Goal: Book appointment/travel/reservation

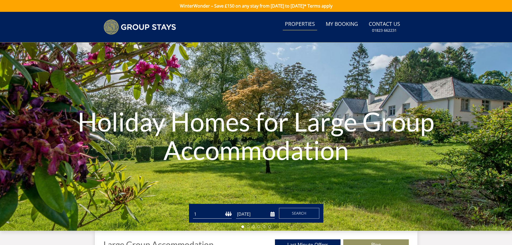
click at [297, 26] on link "Properties" at bounding box center [300, 24] width 34 height 12
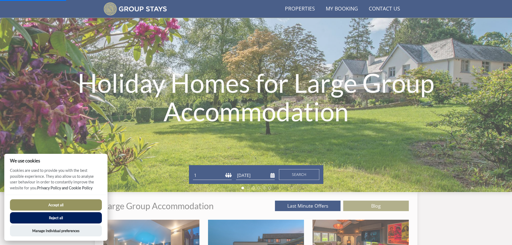
scroll to position [149, 0]
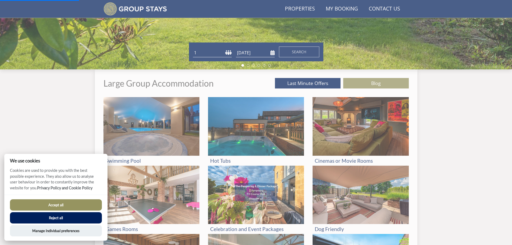
click at [219, 51] on select "1 2 3 4 5 6 7 8 9 10 11 12 13 14 15 16 17 18 19 20 21 22 23 24 25 26 27 28 29 3…" at bounding box center [212, 52] width 39 height 9
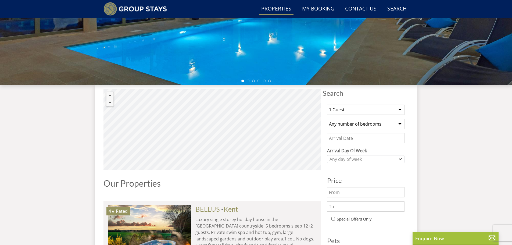
scroll to position [184, 0]
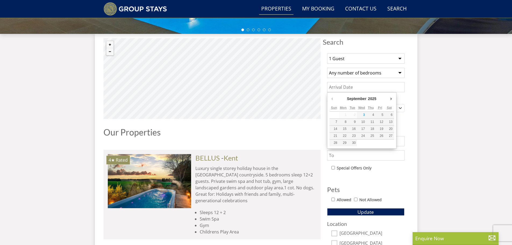
click at [362, 88] on input "Date" at bounding box center [365, 87] width 77 height 10
type input "[DATE]"
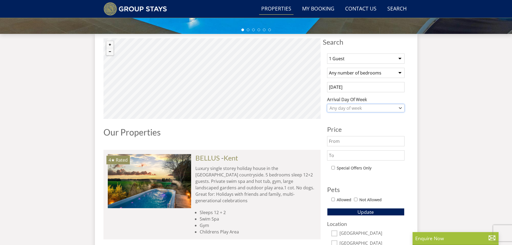
click at [382, 111] on div "Any day of week" at bounding box center [365, 108] width 77 height 8
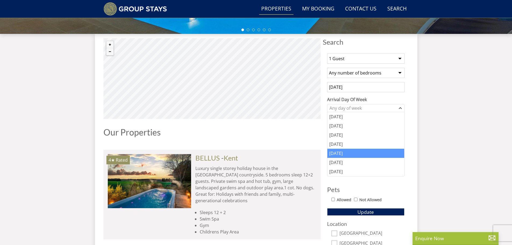
click at [364, 154] on div "[DATE]" at bounding box center [366, 153] width 77 height 9
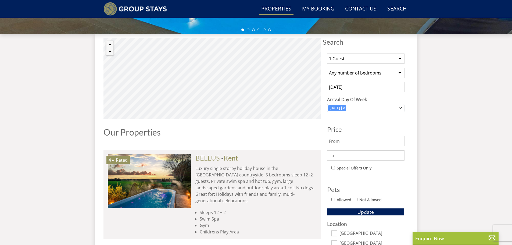
click at [355, 60] on select "1 Guest 2 Guests 3 Guests 4 Guests 5 Guests 6 Guests 7 Guests 8 Guests 9 Guests…" at bounding box center [365, 59] width 77 height 10
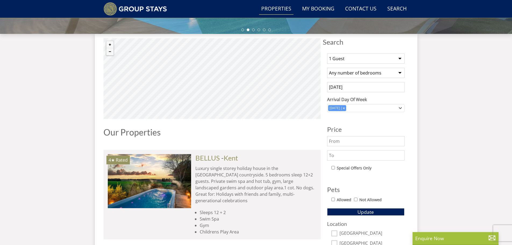
click at [327, 54] on select "1 Guest 2 Guests 3 Guests 4 Guests 5 Guests 6 Guests 7 Guests 8 Guests 9 Guests…" at bounding box center [365, 59] width 77 height 10
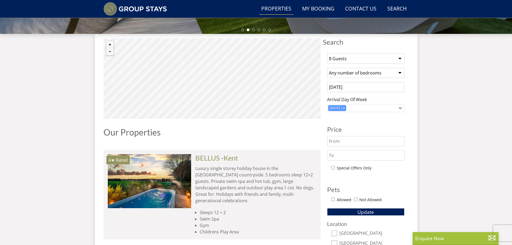
click at [356, 59] on select "1 Guest 2 Guests 3 Guests 4 Guests 5 Guests 6 Guests 7 Guests 8 Guests 9 Guests…" at bounding box center [365, 59] width 77 height 10
select select "9"
click at [327, 54] on select "1 Guest 2 Guests 3 Guests 4 Guests 5 Guests 6 Guests 7 Guests 8 Guests 9 Guests…" at bounding box center [365, 59] width 77 height 10
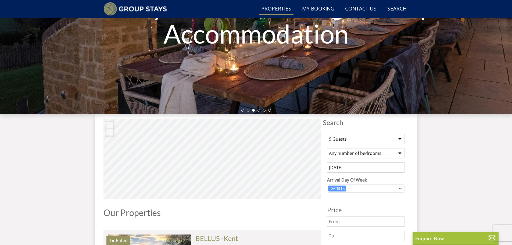
scroll to position [104, 0]
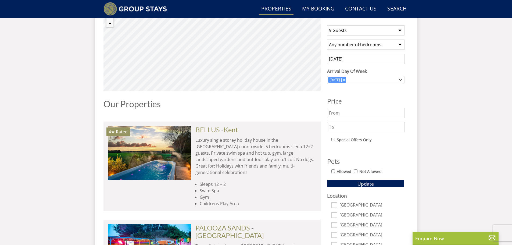
scroll to position [157, 0]
